Goal: Transaction & Acquisition: Subscribe to service/newsletter

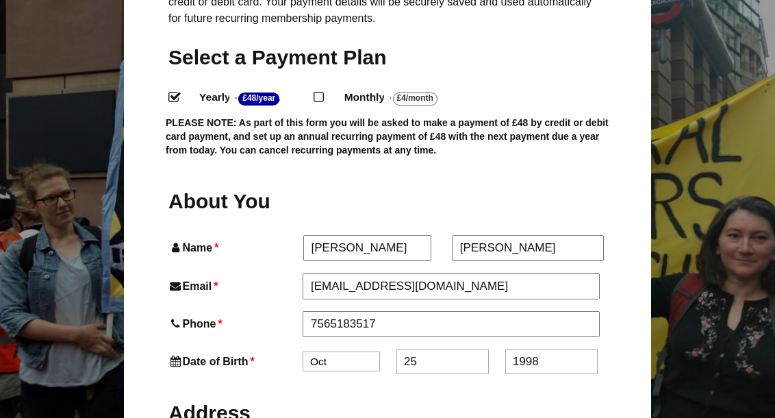
scroll to position [422, 0]
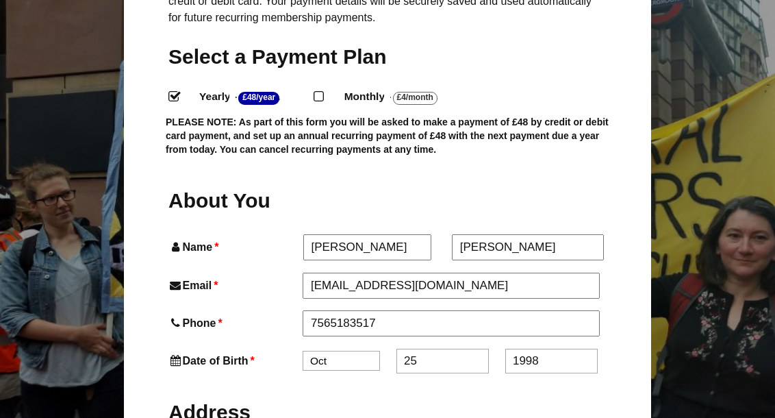
click at [318, 91] on input "Monthly - £4/Month ." at bounding box center [318, 95] width 9 height 9
radio input "true"
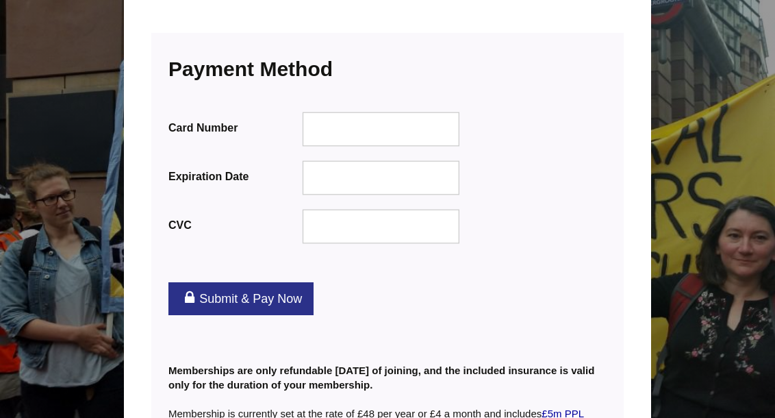
scroll to position [1759, 0]
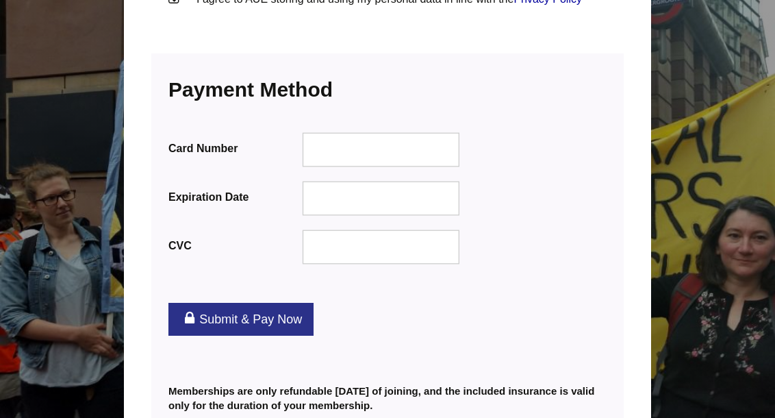
click at [366, 229] on div at bounding box center [382, 246] width 158 height 34
click at [255, 303] on link "Submit & Pay Now" at bounding box center [240, 319] width 145 height 33
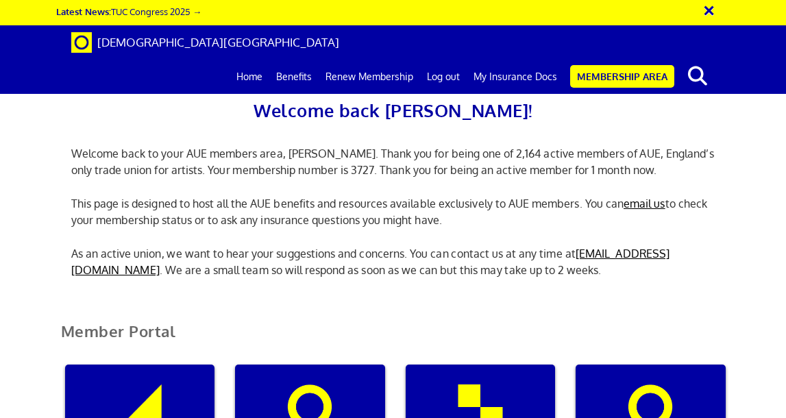
scroll to position [280, 0]
